Goal: Use online tool/utility

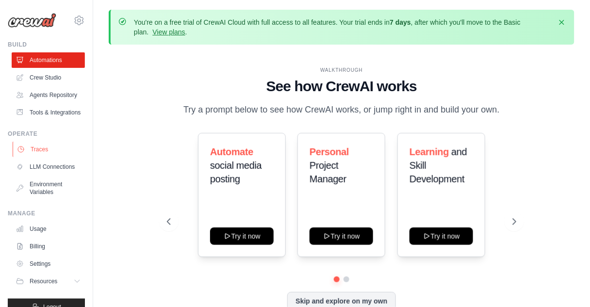
click at [48, 157] on link "Traces" at bounding box center [49, 150] width 73 height 16
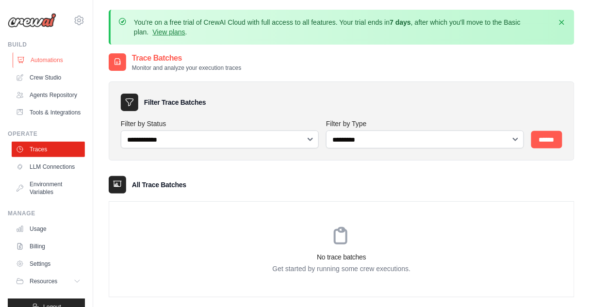
click at [64, 63] on link "Automations" at bounding box center [49, 60] width 73 height 16
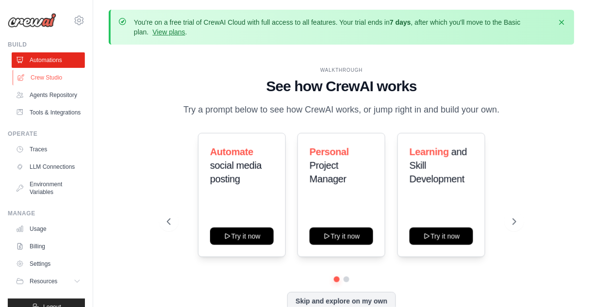
click at [55, 74] on link "Crew Studio" at bounding box center [49, 78] width 73 height 16
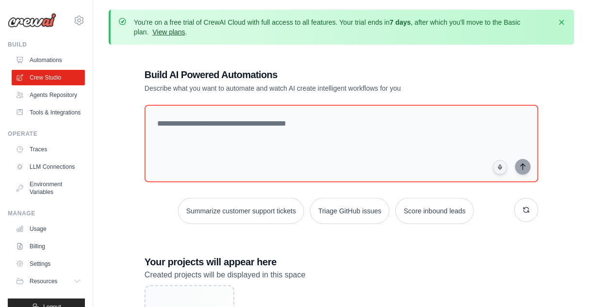
click at [154, 31] on link "View plans" at bounding box center [168, 32] width 32 height 8
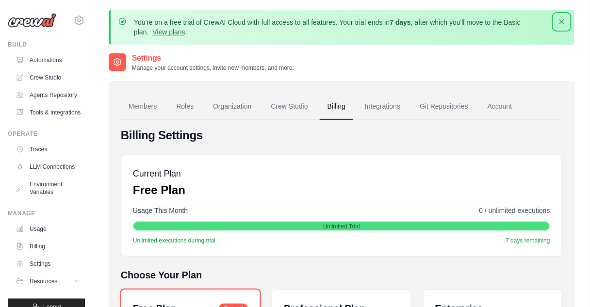
click at [562, 25] on icon "button" at bounding box center [562, 22] width 10 height 10
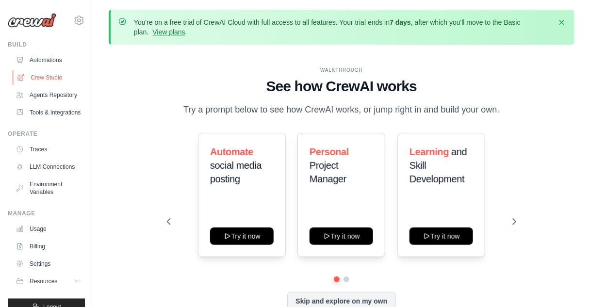
click at [41, 80] on link "Crew Studio" at bounding box center [49, 78] width 73 height 16
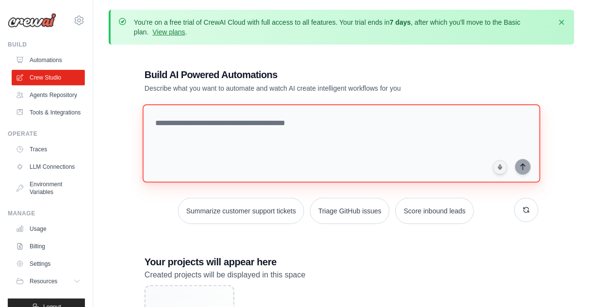
click at [229, 126] on textarea at bounding box center [342, 143] width 398 height 79
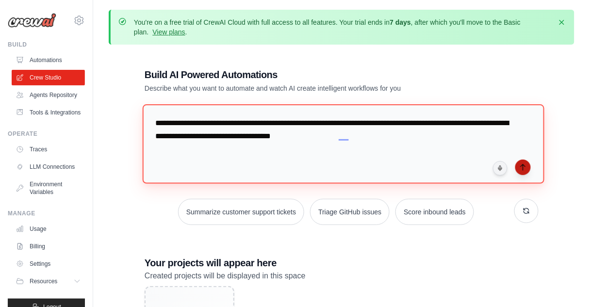
type textarea "**********"
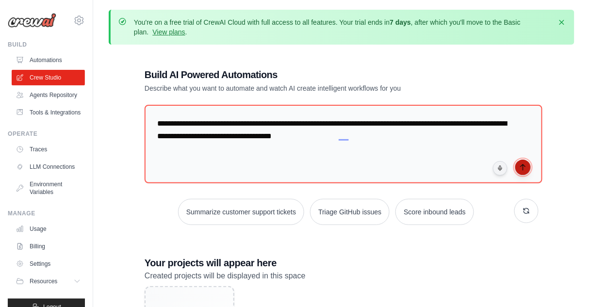
click at [526, 164] on icon "submit" at bounding box center [523, 167] width 8 height 8
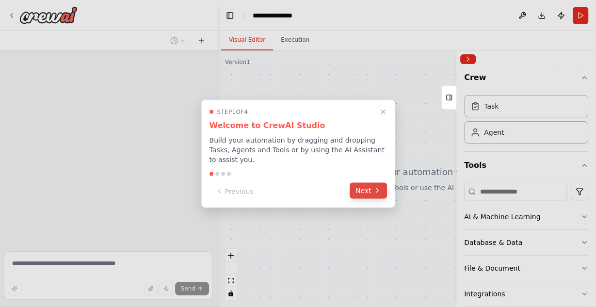
click at [366, 183] on button "Next" at bounding box center [368, 190] width 37 height 16
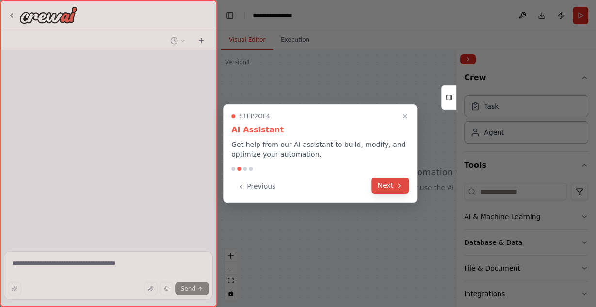
click at [400, 186] on icon at bounding box center [399, 186] width 8 height 8
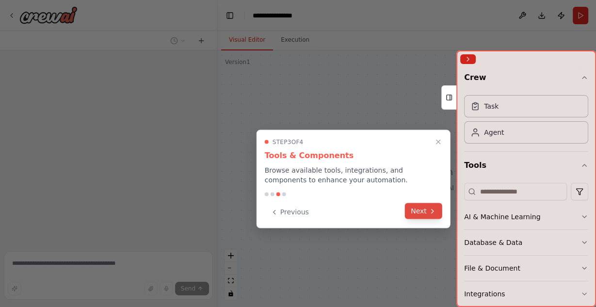
click at [425, 209] on button "Next" at bounding box center [423, 211] width 37 height 16
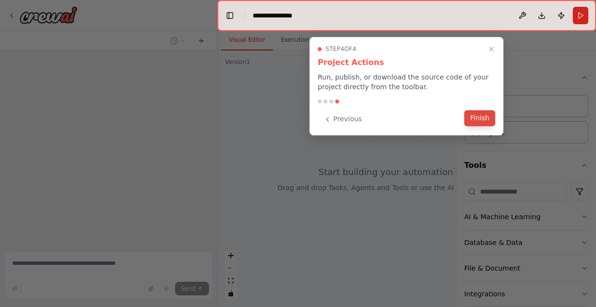
click at [481, 118] on button "Finish" at bounding box center [479, 118] width 31 height 16
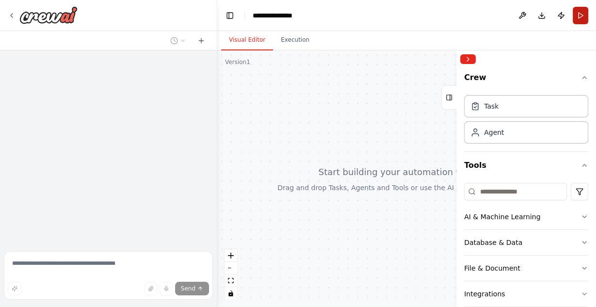
click at [584, 14] on button "Run" at bounding box center [581, 15] width 16 height 17
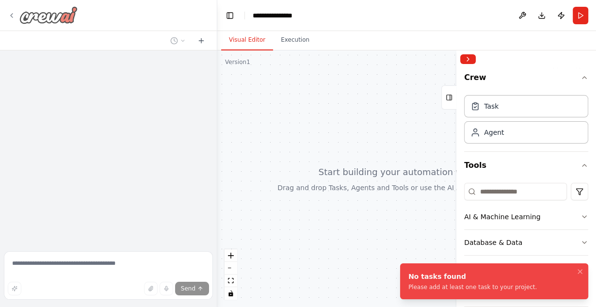
click at [11, 15] on icon at bounding box center [12, 16] width 8 height 8
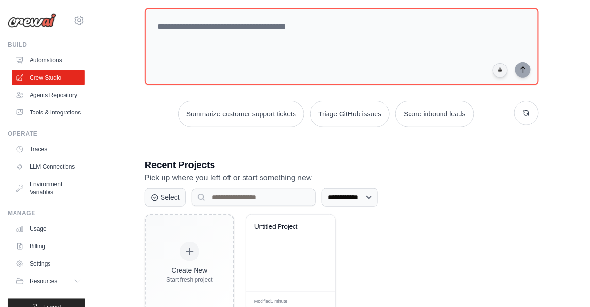
scroll to position [126, 0]
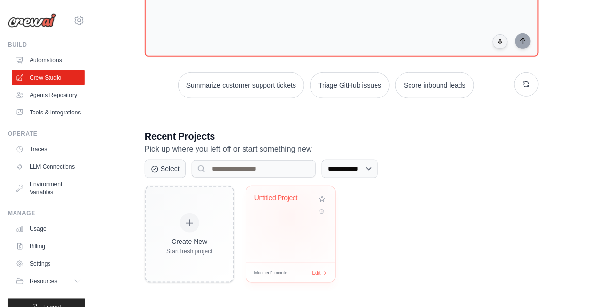
click at [290, 216] on div "Untitled Project" at bounding box center [290, 224] width 89 height 77
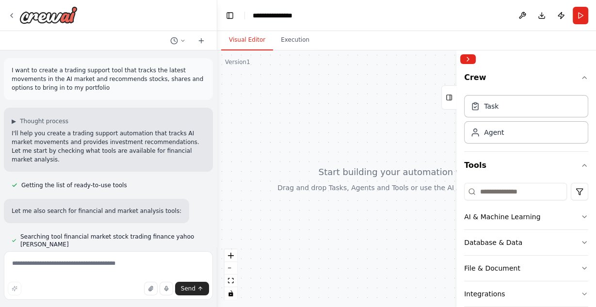
scroll to position [43, 0]
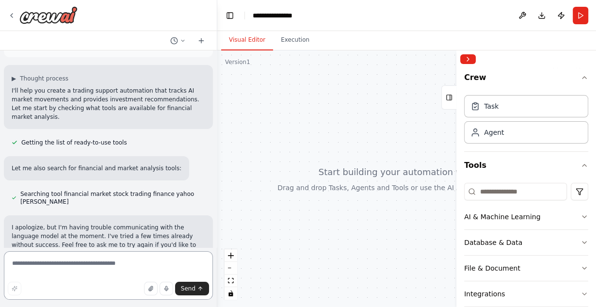
click at [73, 272] on textarea at bounding box center [108, 275] width 209 height 48
type textarea "*"
type textarea "*********"
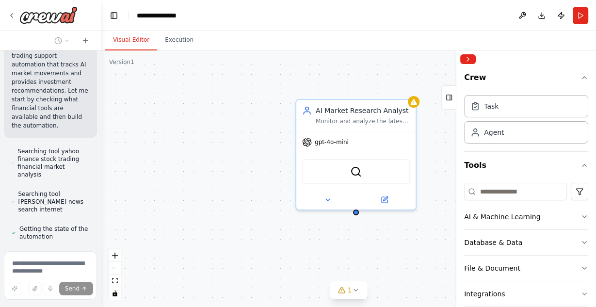
scroll to position [481, 0]
drag, startPoint x: 215, startPoint y: 142, endPoint x: 0, endPoint y: 113, distance: 217.3
click at [0, 113] on div "I want to create a trading support tool that tracks the latest movements in the…" at bounding box center [50, 153] width 101 height 307
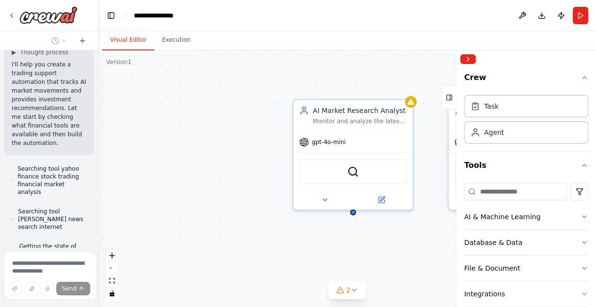
scroll to position [489, 0]
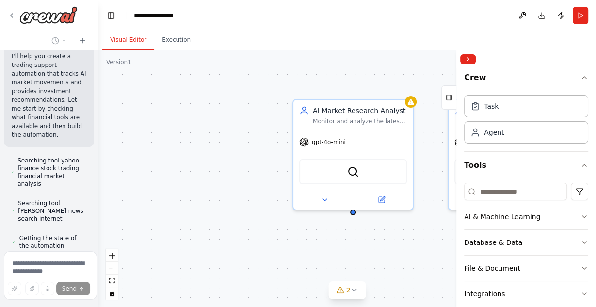
click at [98, 174] on div "I want to create a trading support tool that tracks the latest movements in the…" at bounding box center [298, 153] width 596 height 307
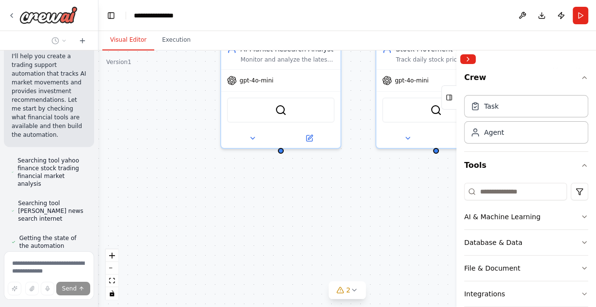
drag, startPoint x: 202, startPoint y: 146, endPoint x: 130, endPoint y: 84, distance: 94.9
click at [130, 84] on div "AI Market Research Analyst Monitor and analyze the latest developments in the A…" at bounding box center [347, 178] width 498 height 257
click at [95, 176] on div at bounding box center [97, 153] width 4 height 307
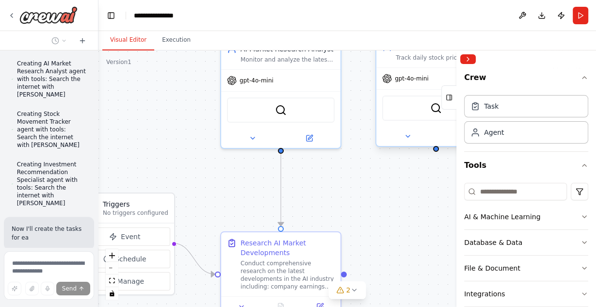
scroll to position [810, 0]
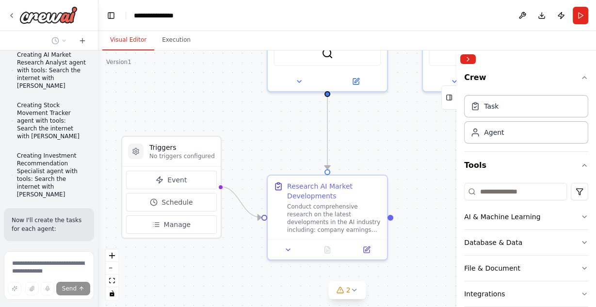
drag, startPoint x: 388, startPoint y: 183, endPoint x: 393, endPoint y: 149, distance: 34.2
click at [393, 149] on div ".deletable-edge-delete-btn { width: 20px; height: 20px; border: 0px solid #ffff…" at bounding box center [347, 178] width 498 height 257
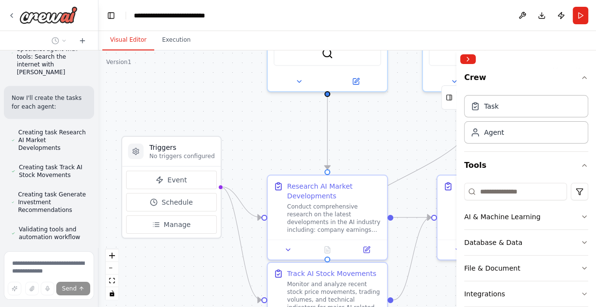
scroll to position [934, 0]
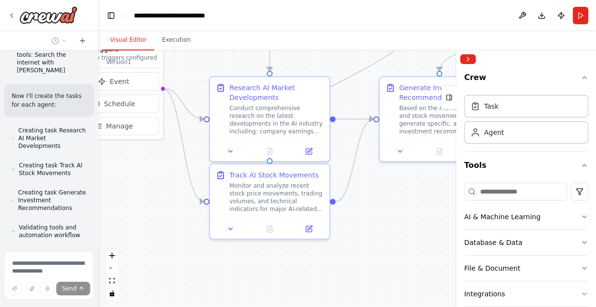
drag, startPoint x: 258, startPoint y: 110, endPoint x: 203, endPoint y: 26, distance: 99.9
click at [203, 26] on main "**********" at bounding box center [347, 153] width 498 height 307
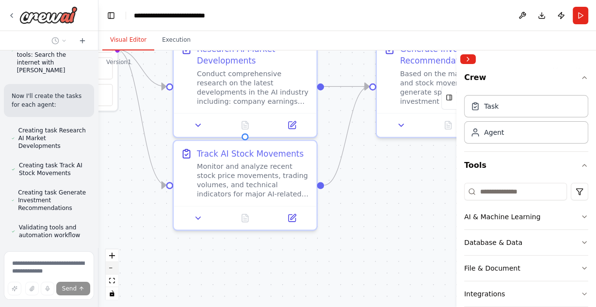
click at [110, 269] on button "zoom out" at bounding box center [112, 268] width 13 height 13
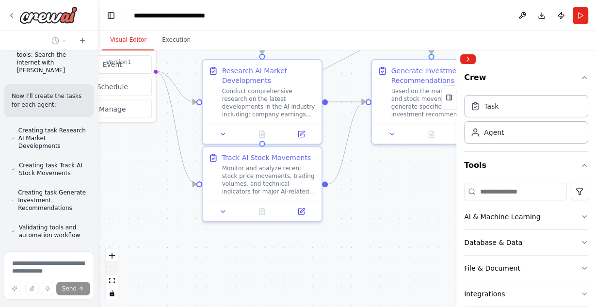
click at [110, 269] on button "zoom out" at bounding box center [112, 268] width 13 height 13
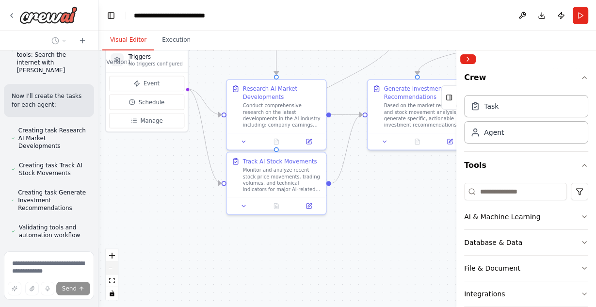
click at [110, 269] on button "zoom out" at bounding box center [112, 268] width 13 height 13
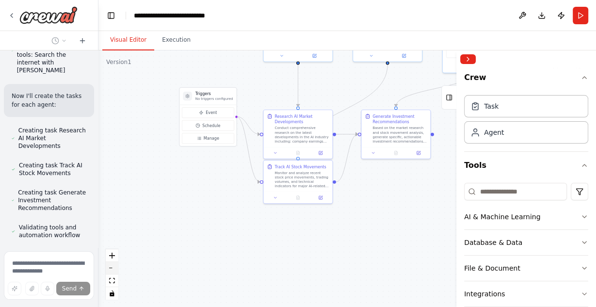
click at [110, 269] on button "zoom out" at bounding box center [112, 268] width 13 height 13
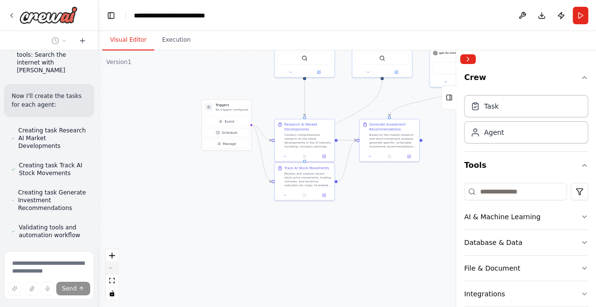
click at [110, 269] on div "React Flow controls" at bounding box center [112, 274] width 13 height 50
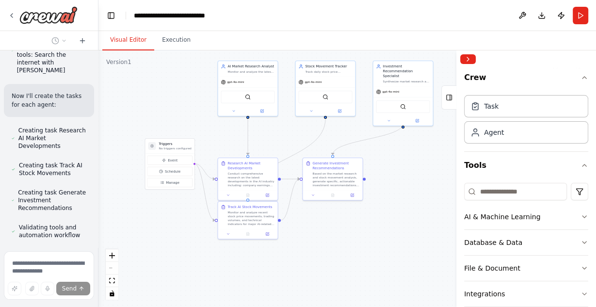
click at [353, 277] on div "I want to create a trading support tool that tracks the latest movements in the…" at bounding box center [298, 153] width 596 height 307
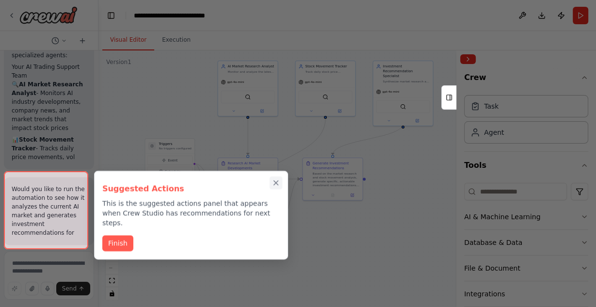
click at [271, 177] on button "Close walkthrough" at bounding box center [276, 183] width 13 height 13
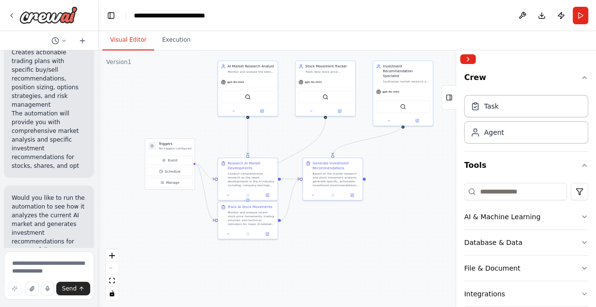
scroll to position [1600, 0]
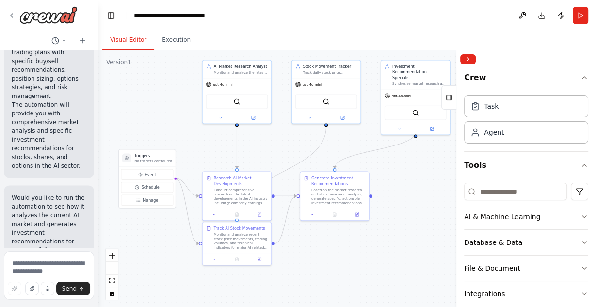
drag, startPoint x: 419, startPoint y: 174, endPoint x: 435, endPoint y: 191, distance: 22.7
click at [435, 191] on div ".deletable-edge-delete-btn { width: 20px; height: 20px; border: 0px solid #ffff…" at bounding box center [347, 178] width 498 height 257
